Goal: Transaction & Acquisition: Purchase product/service

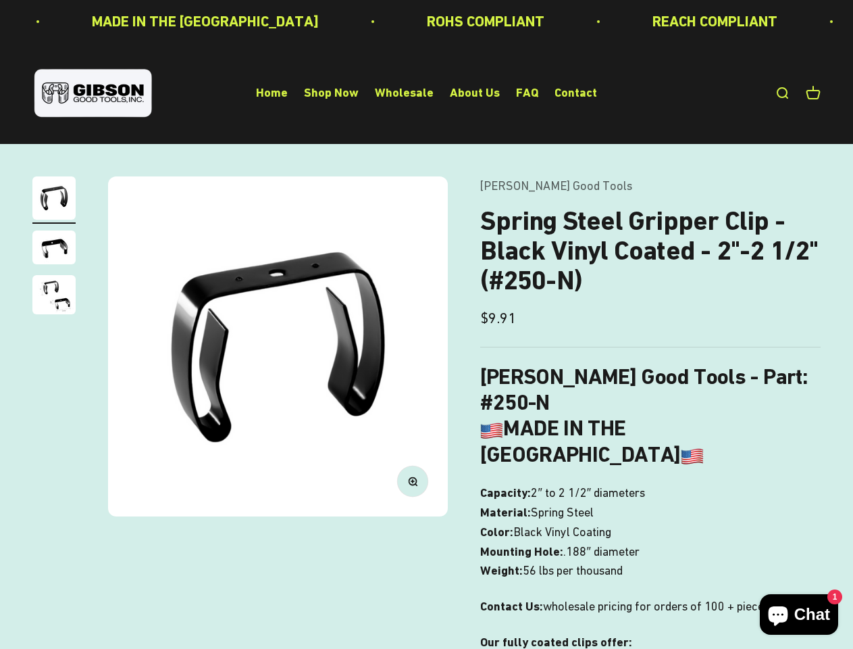
click at [426, 324] on img at bounding box center [278, 346] width 340 height 340
click at [278, 346] on img at bounding box center [278, 346] width 340 height 340
click at [413, 481] on icon "button" at bounding box center [412, 480] width 3 height 3
click at [54, 200] on img "Go to item 1" at bounding box center [53, 197] width 43 height 43
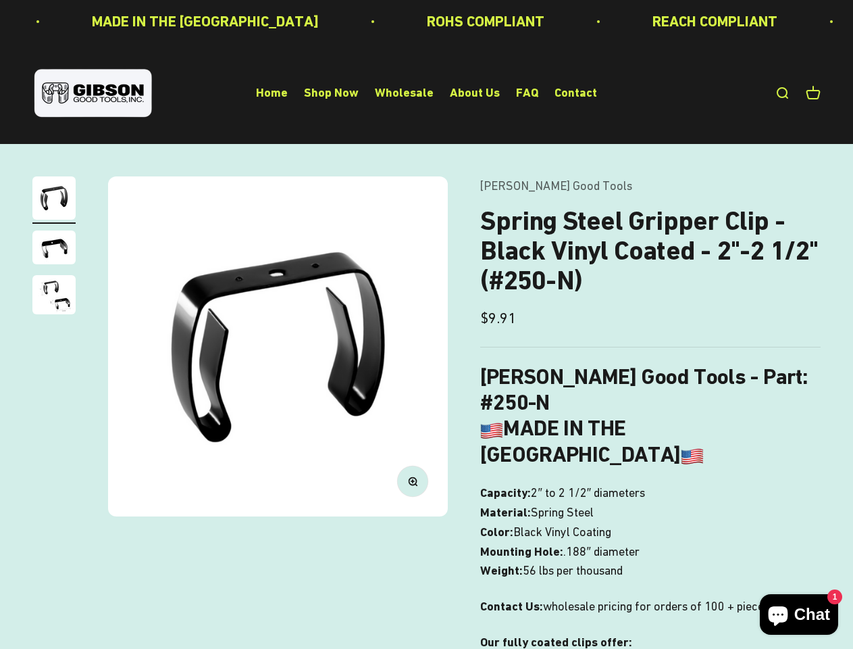
click at [54, 249] on img "Go to item 2" at bounding box center [53, 247] width 43 height 34
click at [54, 297] on img "Go to item 3" at bounding box center [53, 294] width 43 height 39
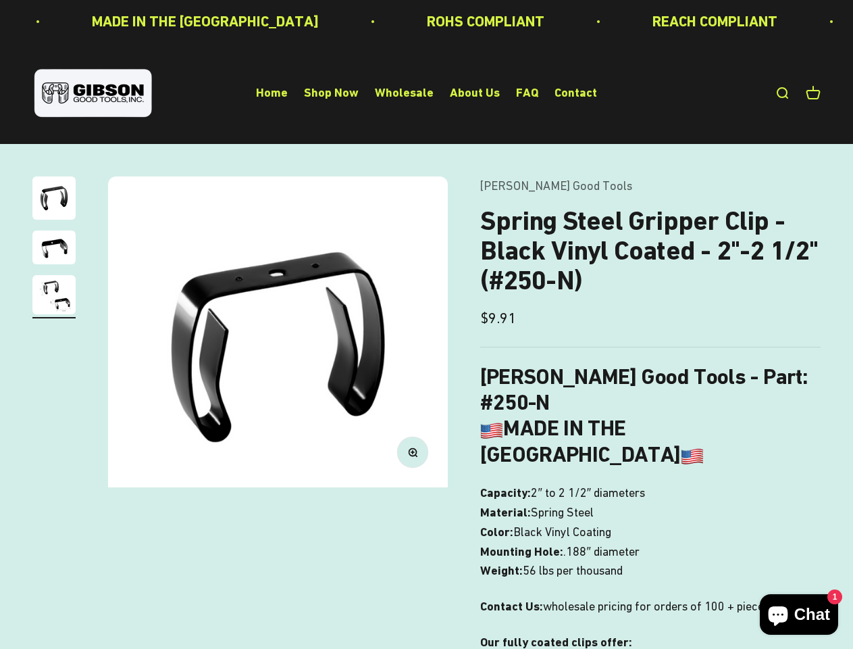
scroll to position [0, 696]
